Goal: Navigation & Orientation: Find specific page/section

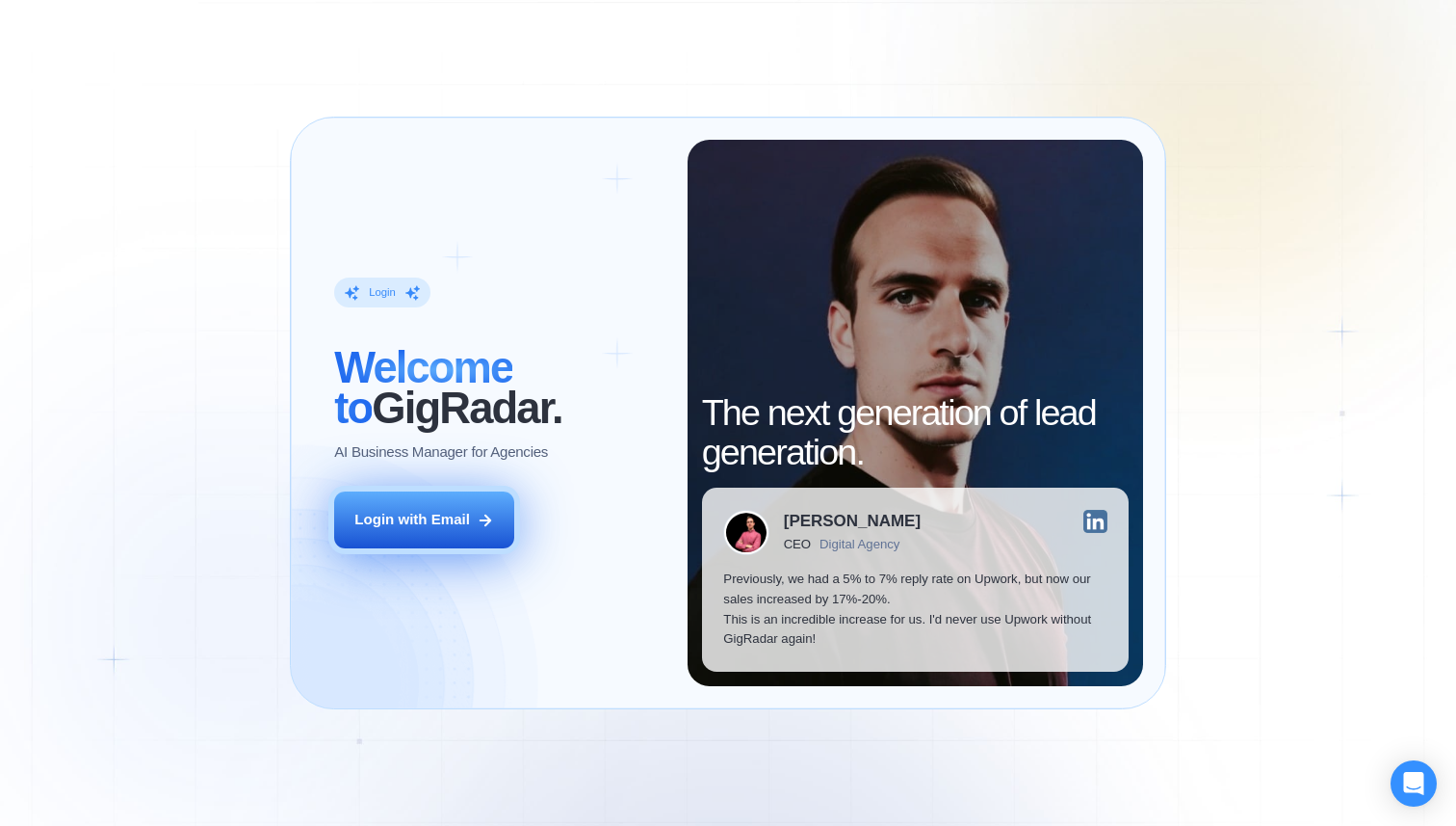
click at [465, 516] on button "Login with Email" at bounding box center [423, 520] width 180 height 57
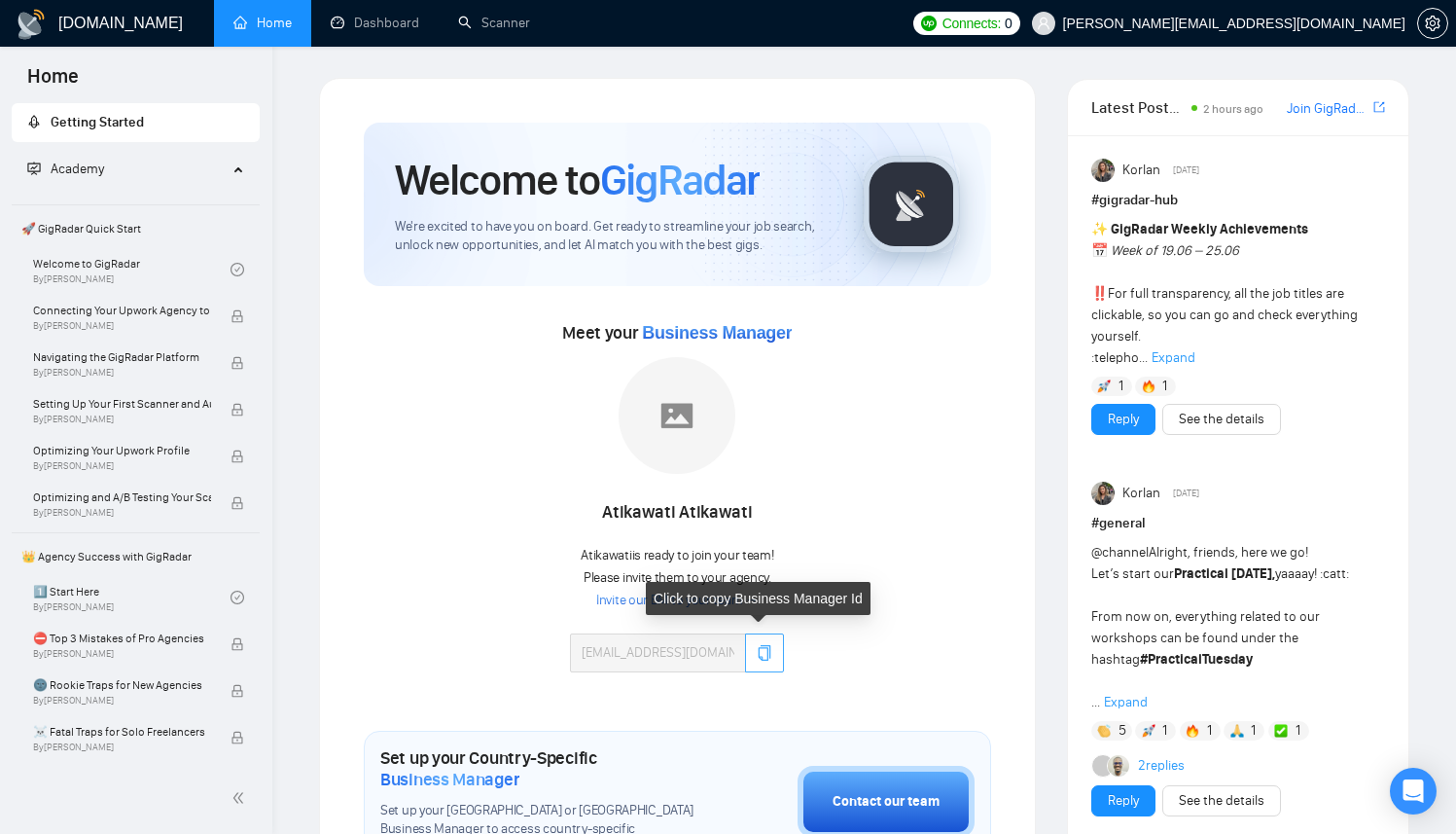
click at [767, 659] on button "button" at bounding box center [763, 653] width 39 height 39
